Goal: Information Seeking & Learning: Find specific fact

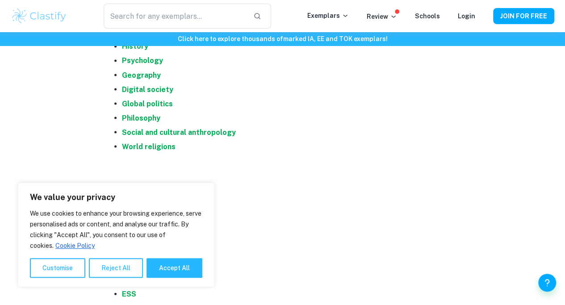
scroll to position [758, 0]
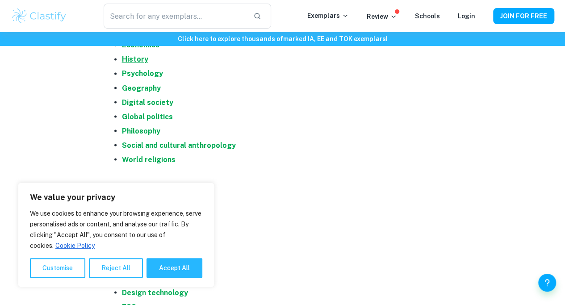
click at [137, 63] on strong "History" at bounding box center [135, 59] width 26 height 8
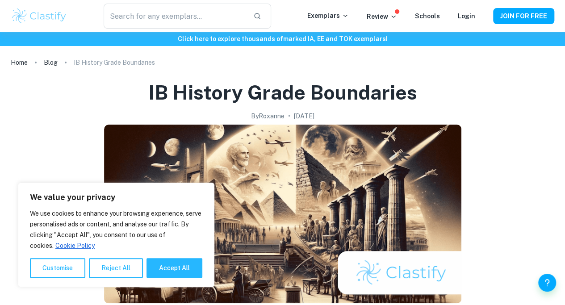
drag, startPoint x: 165, startPoint y: 276, endPoint x: 90, endPoint y: 178, distance: 123.0
click at [165, 275] on button "Accept All" at bounding box center [175, 268] width 56 height 20
checkbox input "true"
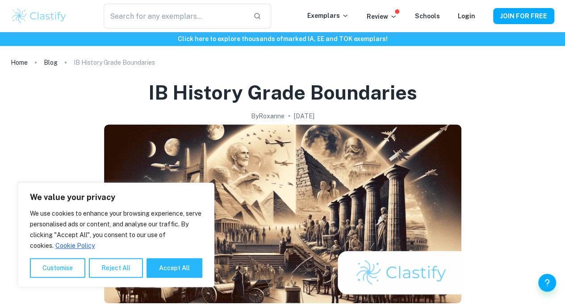
checkbox input "true"
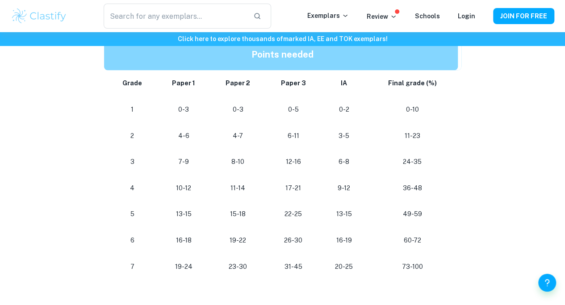
scroll to position [476, 0]
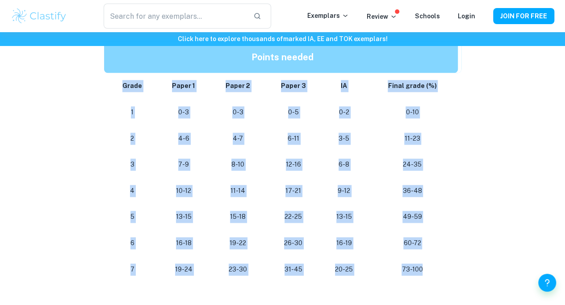
drag, startPoint x: 441, startPoint y: 273, endPoint x: 117, endPoint y: 88, distance: 372.8
click at [117, 88] on tbody "Grade Paper 1 Paper 2 Paper 3 IA Final grade (%) 1 0-3 0-3 0-5 0-2 0-10 2 4-6 4…" at bounding box center [283, 178] width 358 height 210
copy tbody "Grade Paper 1 Paper 2 Paper 3 IA Final grade (%) 1 0-3 0-3 0-5 0-2 0-10 2 4-6 4…"
click at [308, 98] on td "Paper 3" at bounding box center [294, 86] width 56 height 26
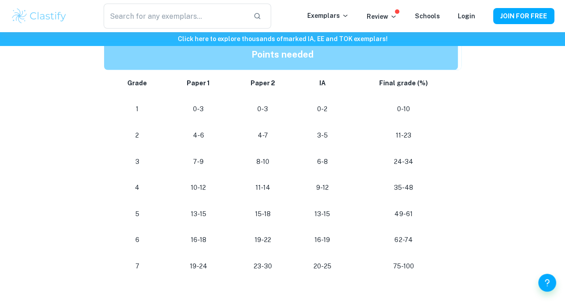
scroll to position [815, 0]
